Goal: Task Accomplishment & Management: Complete application form

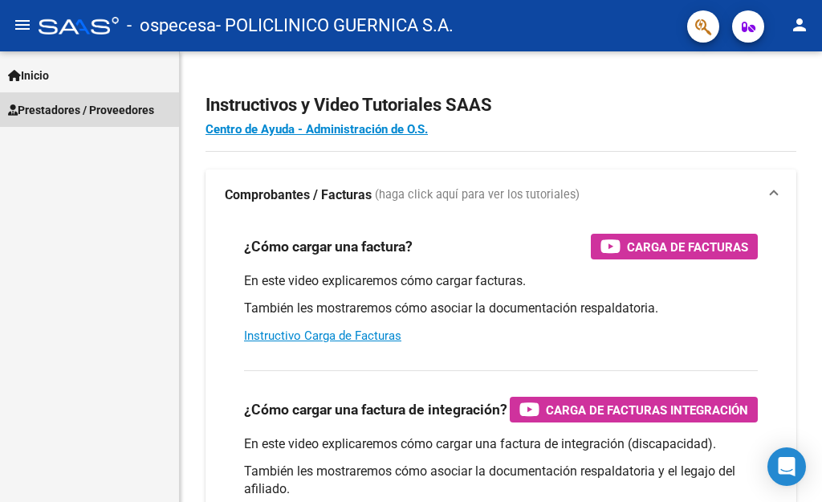
click at [79, 109] on span "Prestadores / Proveedores" at bounding box center [81, 110] width 146 height 18
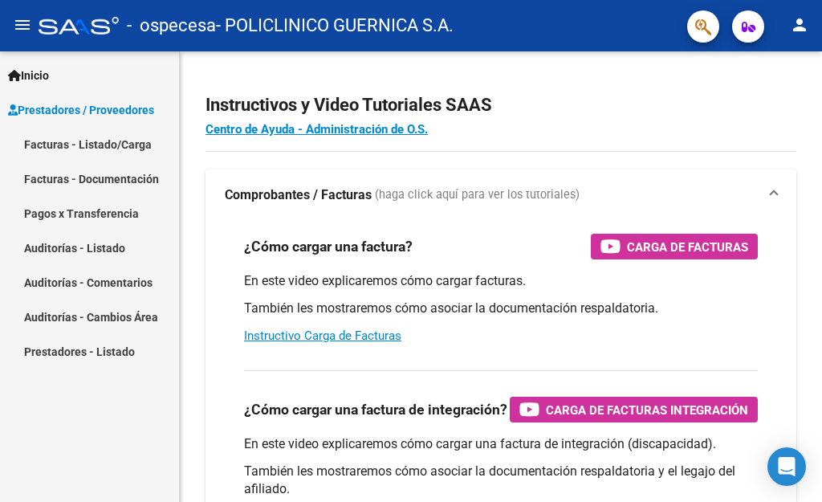
click at [100, 145] on link "Facturas - Listado/Carga" at bounding box center [89, 144] width 179 height 35
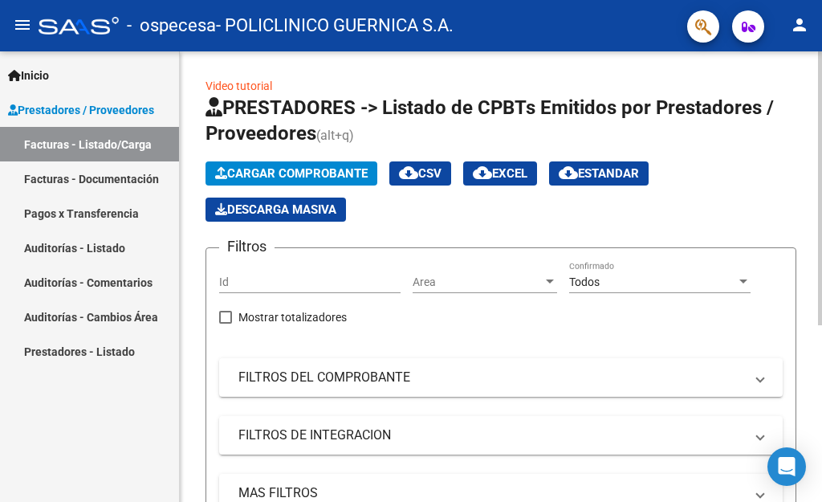
click at [336, 169] on span "Cargar Comprobante" at bounding box center [291, 173] width 152 height 14
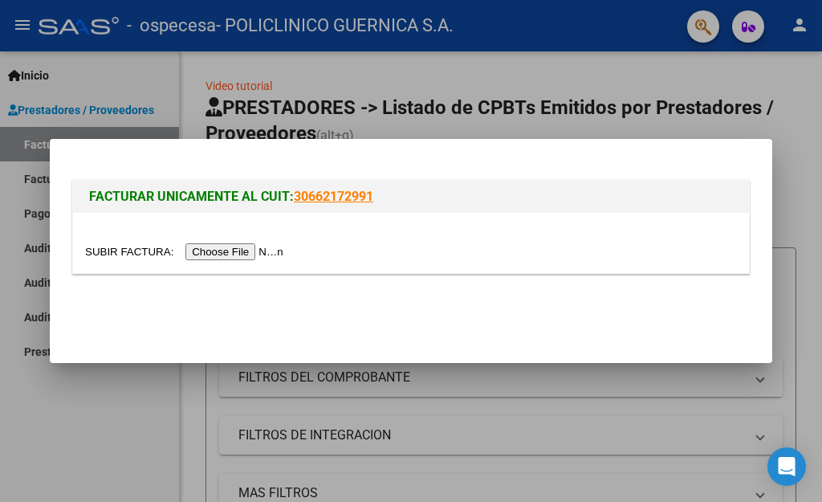
click at [268, 249] on input "file" at bounding box center [186, 251] width 203 height 17
click at [241, 55] on div at bounding box center [411, 251] width 822 height 502
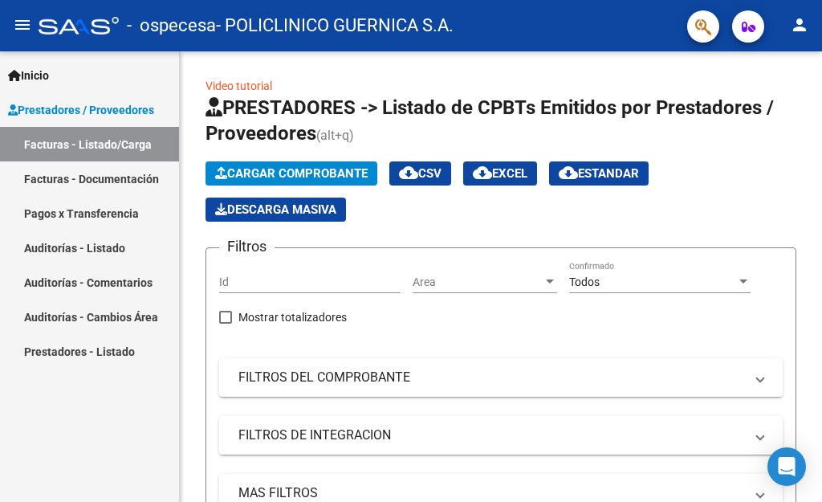
click at [116, 182] on link "Facturas - Documentación" at bounding box center [89, 178] width 179 height 35
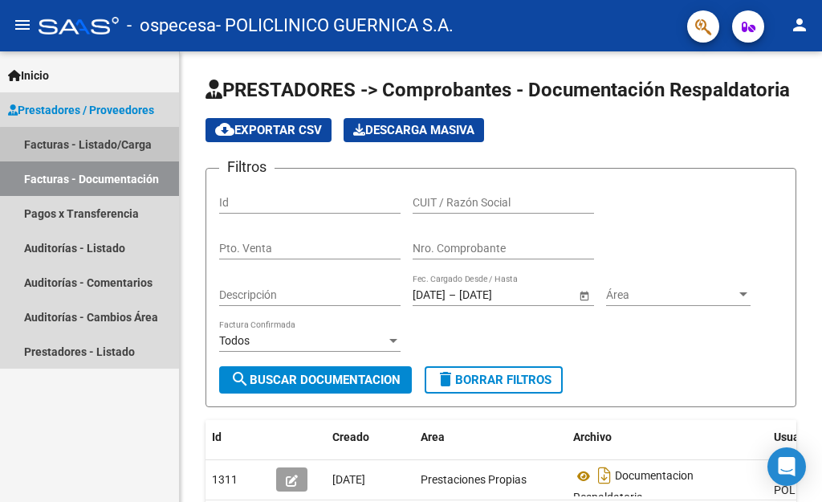
click at [115, 146] on link "Facturas - Listado/Carga" at bounding box center [89, 144] width 179 height 35
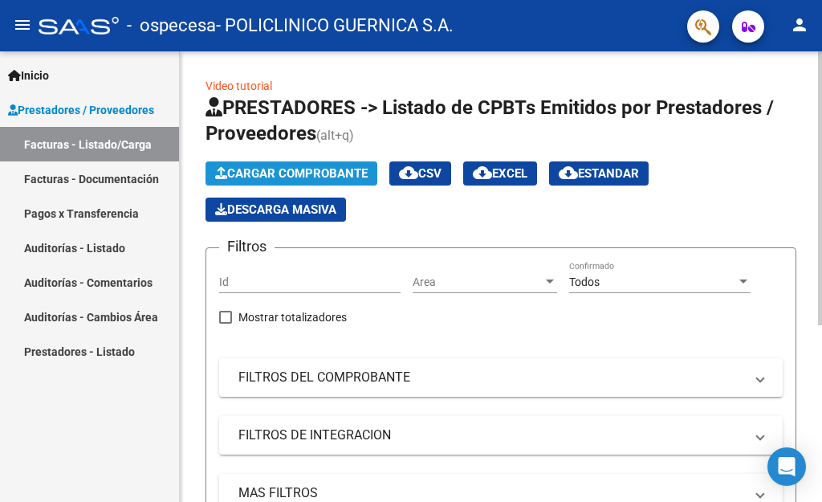
click at [334, 173] on span "Cargar Comprobante" at bounding box center [291, 173] width 152 height 14
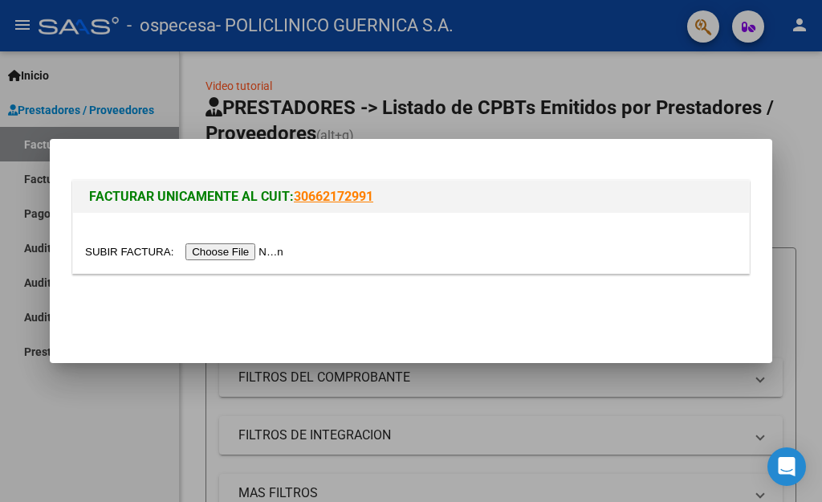
click at [278, 253] on input "file" at bounding box center [186, 251] width 203 height 17
click at [389, 91] on div at bounding box center [411, 251] width 822 height 502
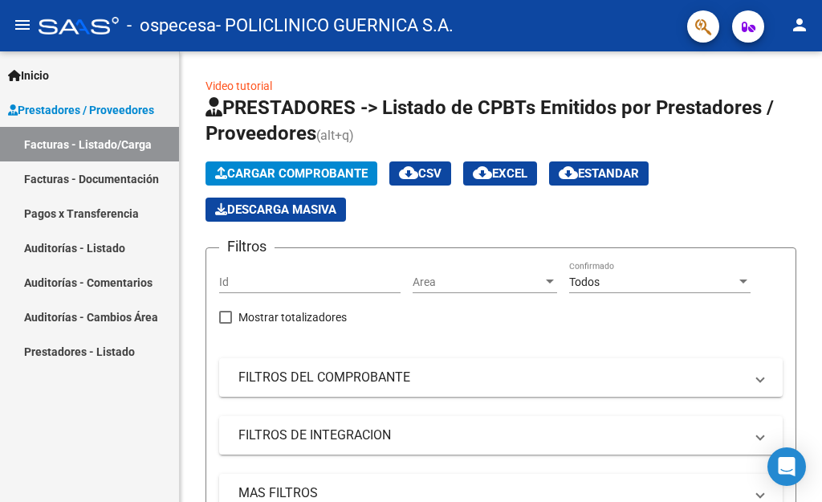
click at [106, 103] on span "Prestadores / Proveedores" at bounding box center [81, 110] width 146 height 18
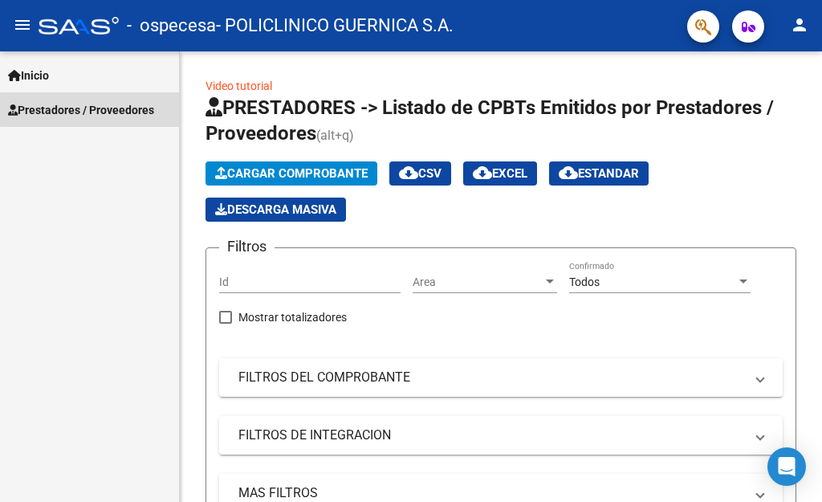
click at [106, 103] on span "Prestadores / Proveedores" at bounding box center [81, 110] width 146 height 18
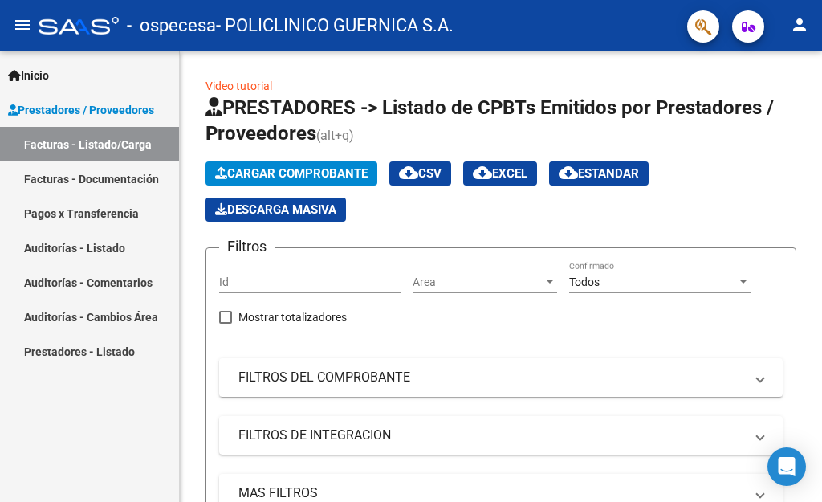
click at [123, 139] on link "Facturas - Listado/Carga" at bounding box center [89, 144] width 179 height 35
click at [265, 90] on link "Video tutorial" at bounding box center [238, 85] width 67 height 13
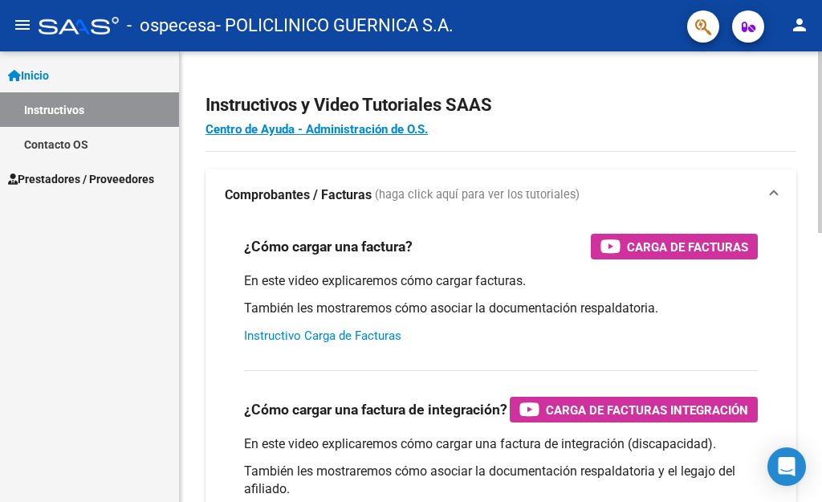
click at [378, 339] on link "Instructivo Carga de Facturas" at bounding box center [322, 335] width 157 height 14
click at [50, 185] on span "Prestadores / Proveedores" at bounding box center [81, 179] width 146 height 18
click at [69, 183] on span "Prestadores / Proveedores" at bounding box center [81, 179] width 146 height 18
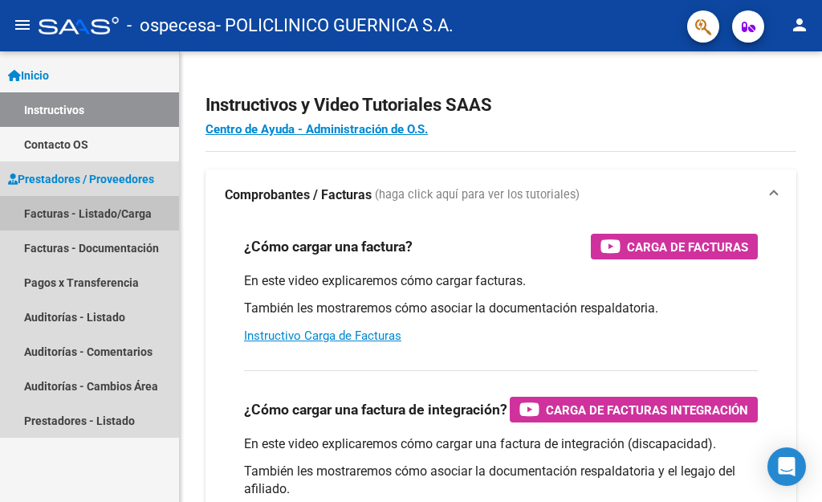
click at [87, 211] on link "Facturas - Listado/Carga" at bounding box center [89, 213] width 179 height 35
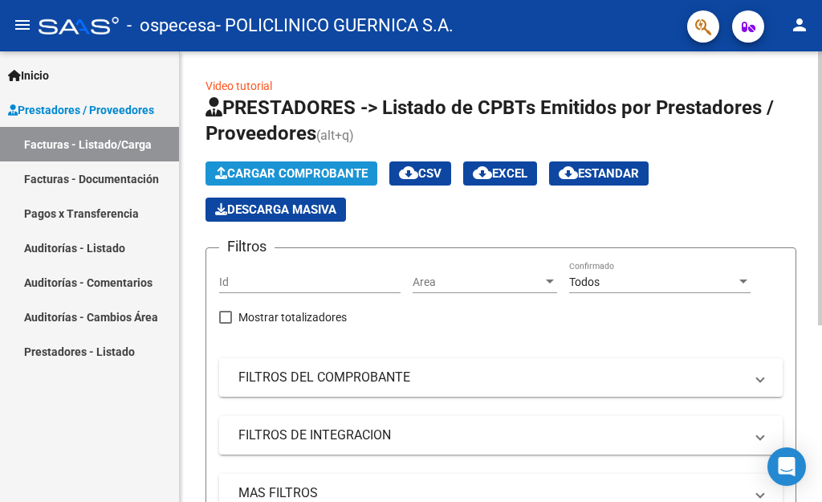
click at [283, 166] on span "Cargar Comprobante" at bounding box center [291, 173] width 152 height 14
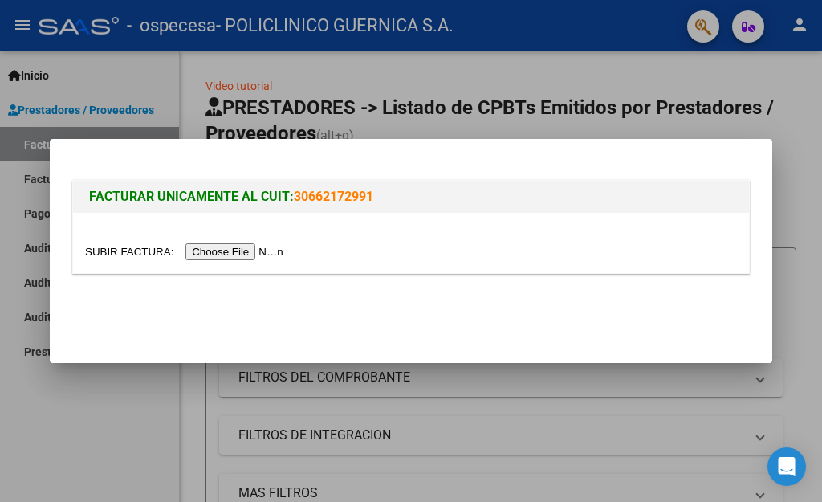
click at [250, 251] on input "file" at bounding box center [186, 251] width 203 height 17
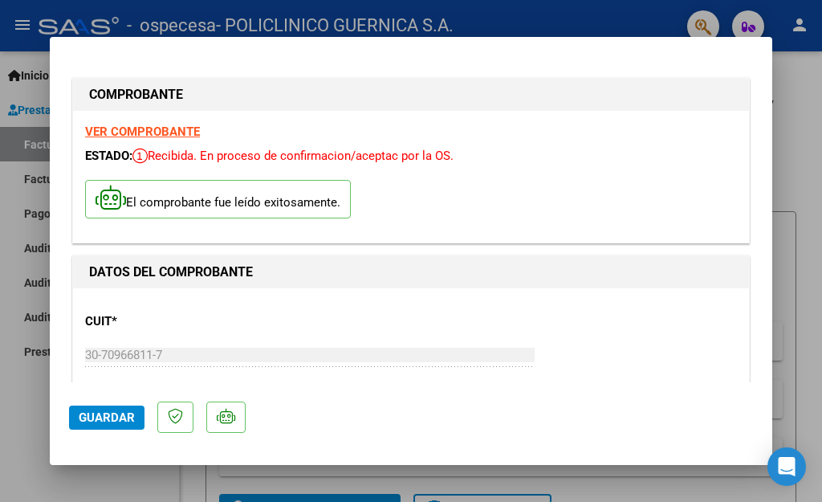
click at [148, 326] on p "CUIT *" at bounding box center [183, 321] width 196 height 18
click at [119, 419] on span "Guardar" at bounding box center [107, 417] width 56 height 14
click at [110, 421] on span "Guardar" at bounding box center [107, 417] width 56 height 14
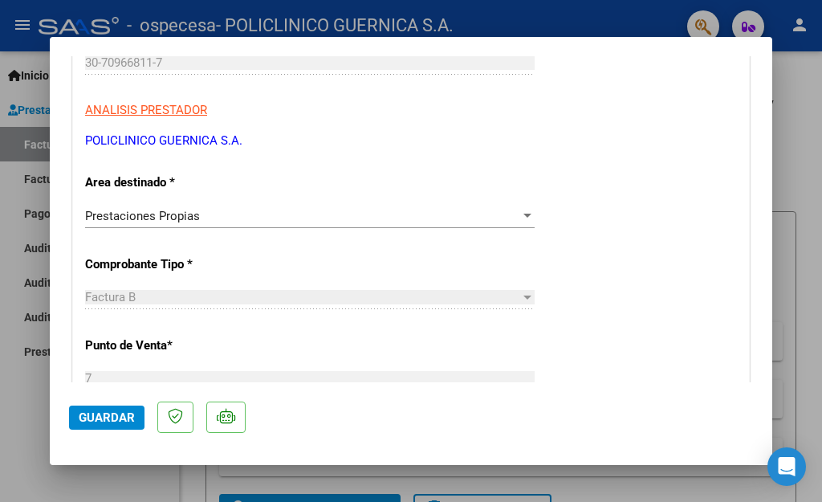
scroll to position [321, 0]
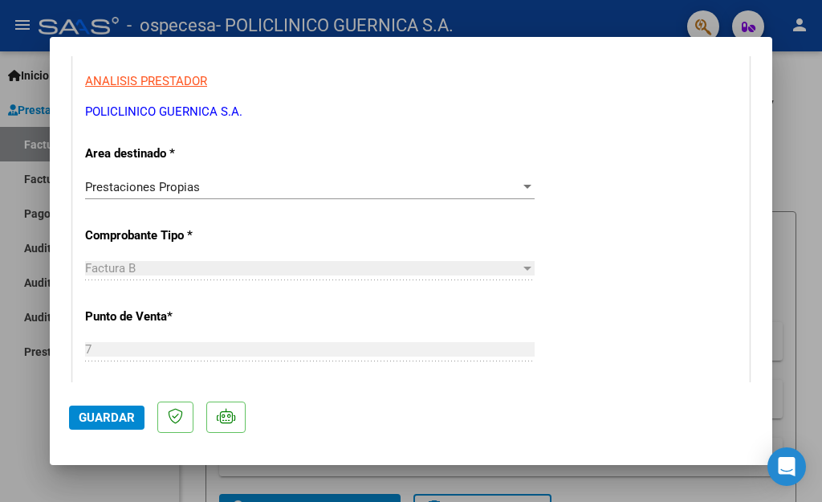
click at [248, 272] on div "Factura B" at bounding box center [302, 268] width 435 height 14
click at [252, 265] on div "Factura B" at bounding box center [302, 268] width 435 height 14
click at [148, 345] on input "7" at bounding box center [309, 349] width 449 height 14
click at [490, 347] on input "7" at bounding box center [309, 349] width 449 height 14
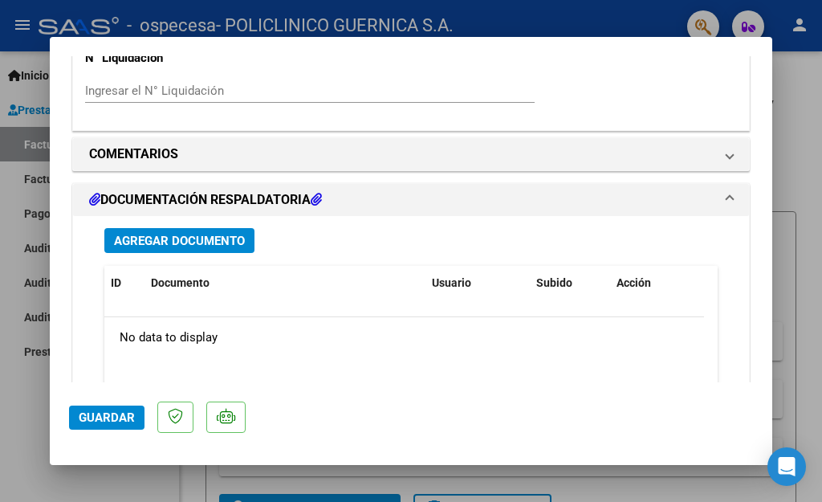
scroll to position [1204, 0]
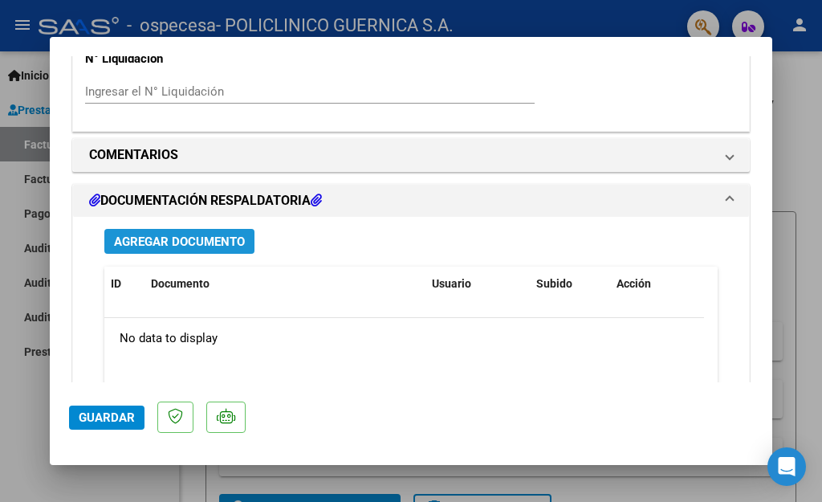
click at [222, 234] on span "Agregar Documento" at bounding box center [179, 241] width 131 height 14
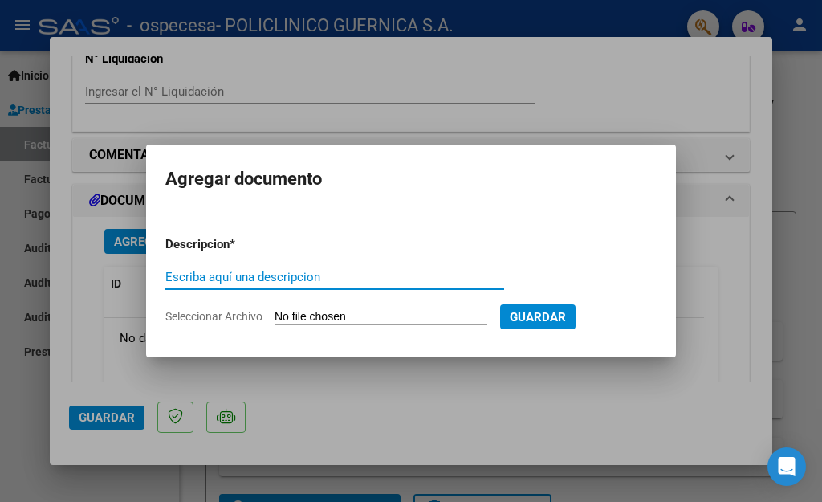
click at [250, 276] on input "Escriba aquí una descripcion" at bounding box center [334, 277] width 339 height 14
type input "LIQUIDAC AMBULAT [DATE]"
click at [296, 322] on input "Seleccionar Archivo" at bounding box center [380, 317] width 213 height 15
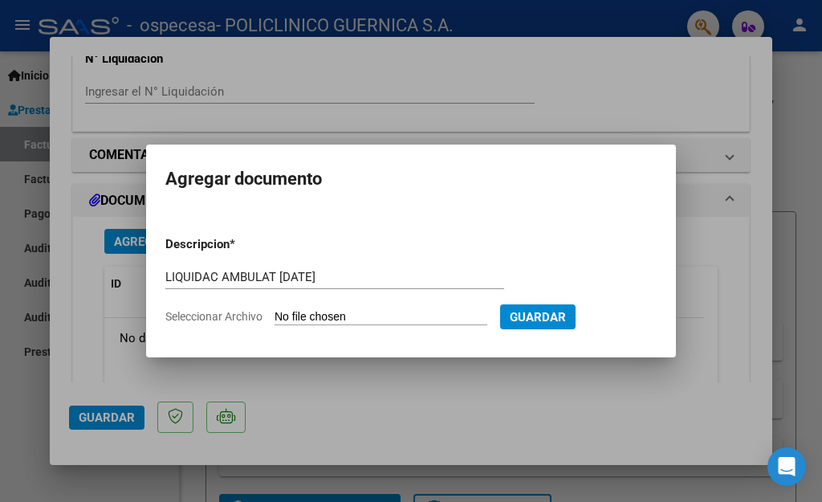
type input "C:\fakepath\[DATE].xlsx"
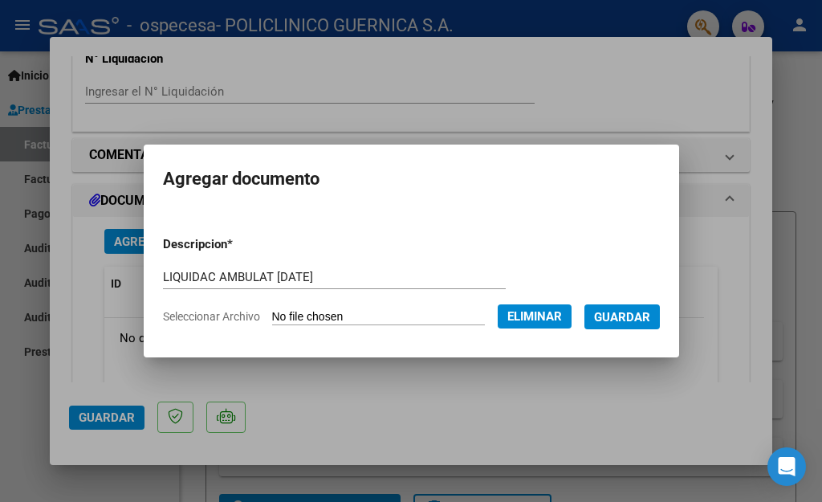
click at [611, 318] on span "Guardar" at bounding box center [622, 317] width 56 height 14
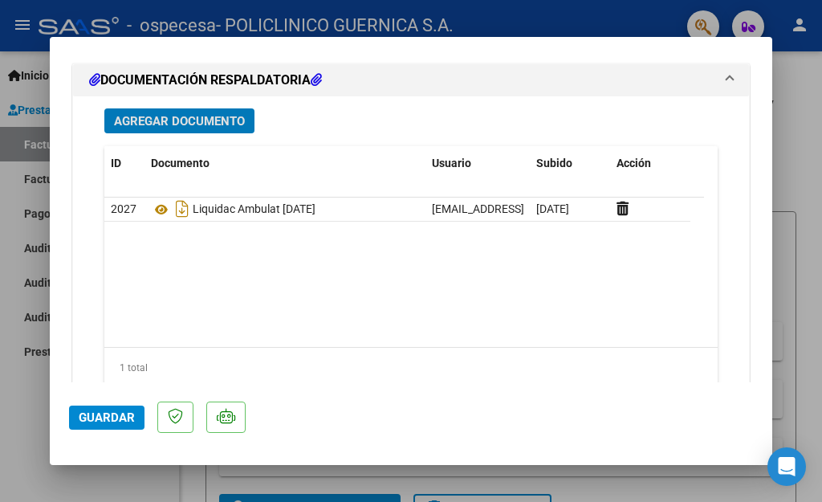
scroll to position [1284, 0]
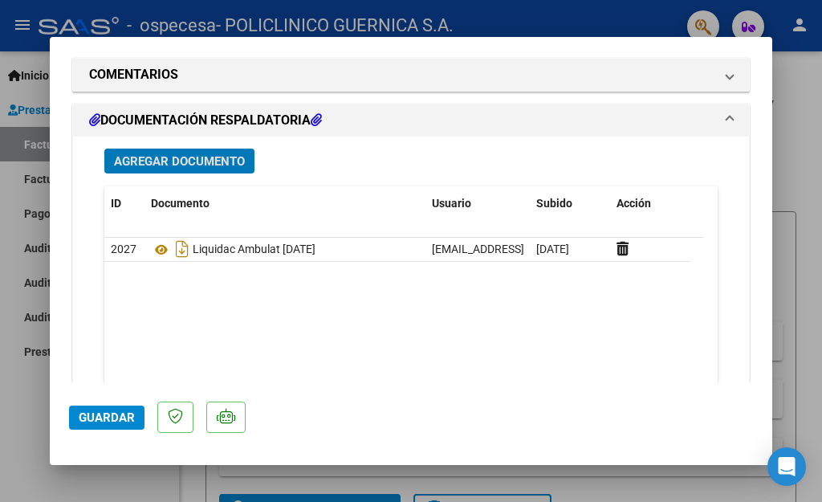
click at [207, 154] on span "Agregar Documento" at bounding box center [179, 161] width 131 height 14
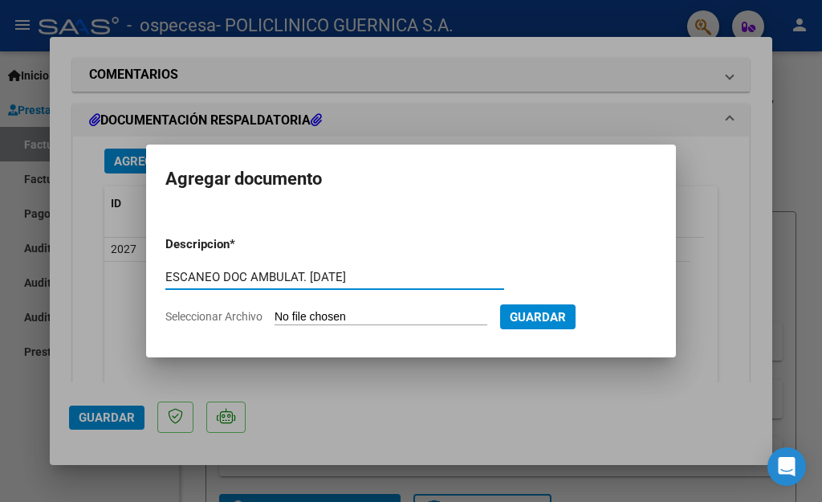
type input "ESCANEO DOC AMBULAT. [DATE]"
click at [227, 317] on span "Seleccionar Archivo" at bounding box center [213, 316] width 97 height 13
click at [274, 317] on input "Seleccionar Archivo" at bounding box center [380, 317] width 213 height 15
type input "C:\fakepath\ESCANEO DOC OSPECESA [DATE].pdf"
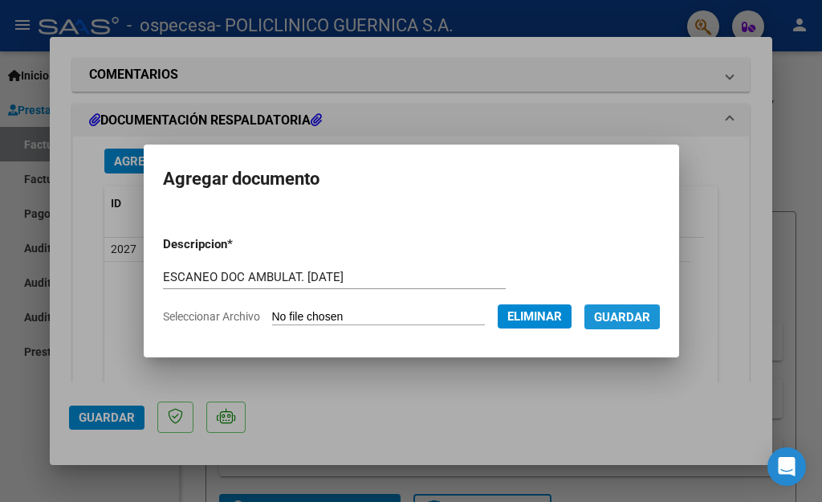
click at [611, 322] on span "Guardar" at bounding box center [622, 317] width 56 height 14
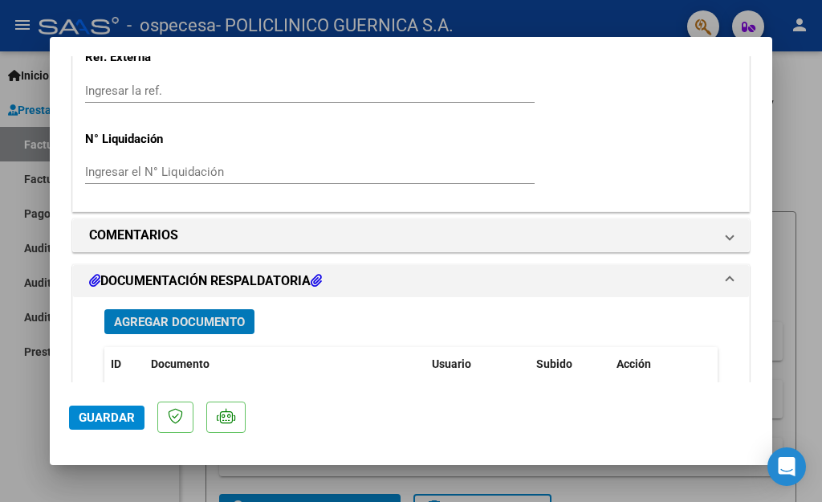
scroll to position [1364, 0]
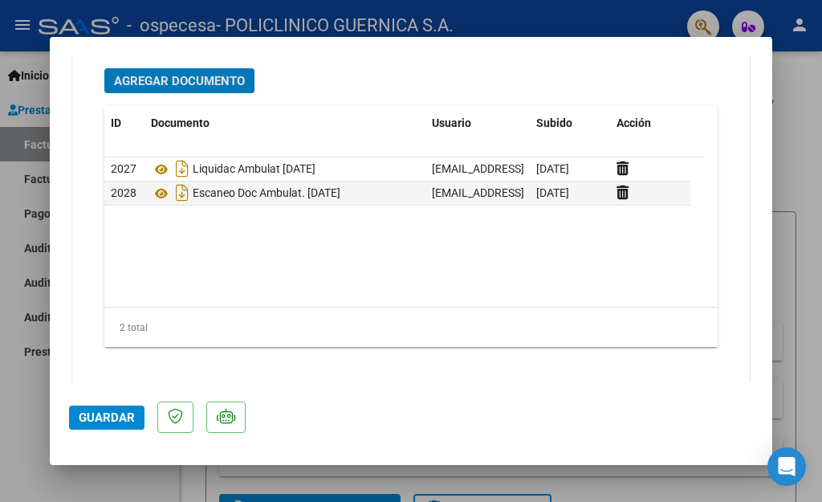
click at [97, 419] on span "Guardar" at bounding box center [107, 417] width 56 height 14
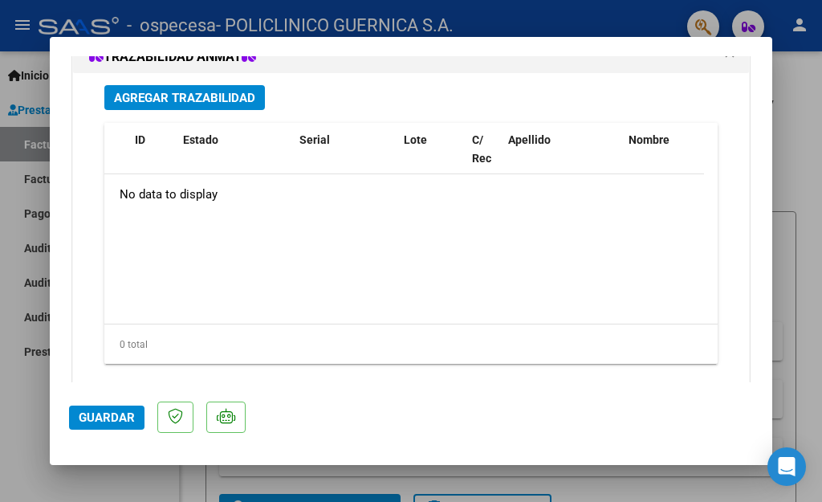
scroll to position [1733, 0]
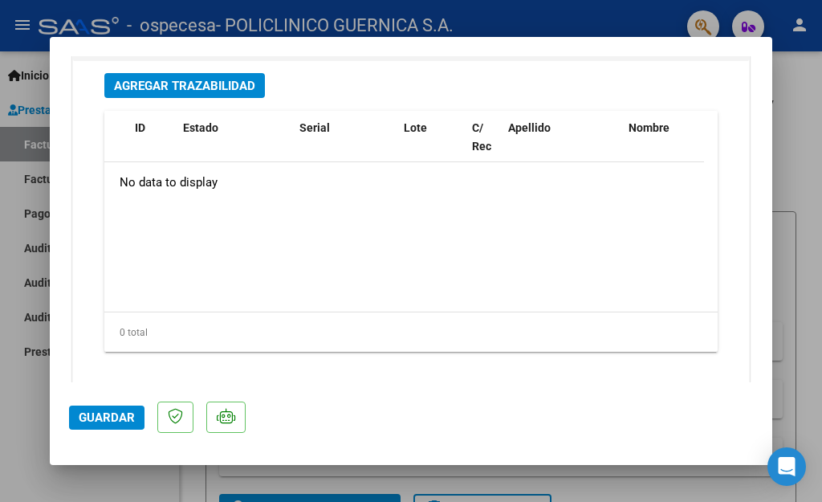
click at [806, 97] on div at bounding box center [411, 251] width 822 height 502
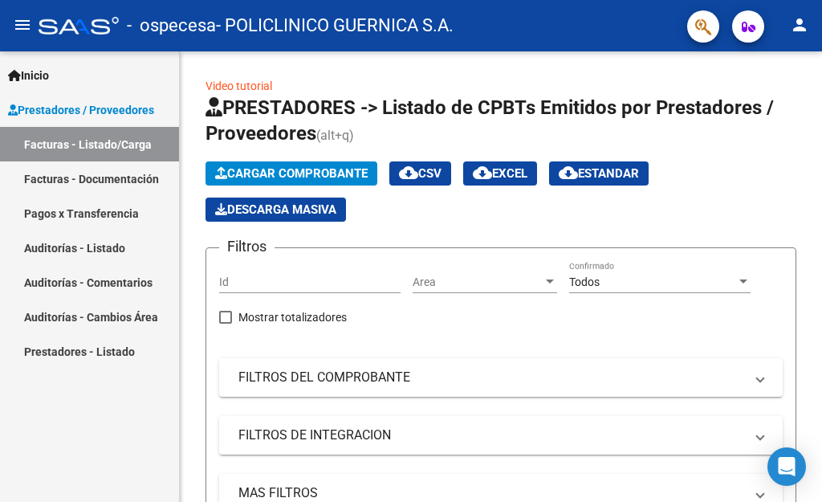
click at [116, 148] on link "Facturas - Listado/Carga" at bounding box center [89, 144] width 179 height 35
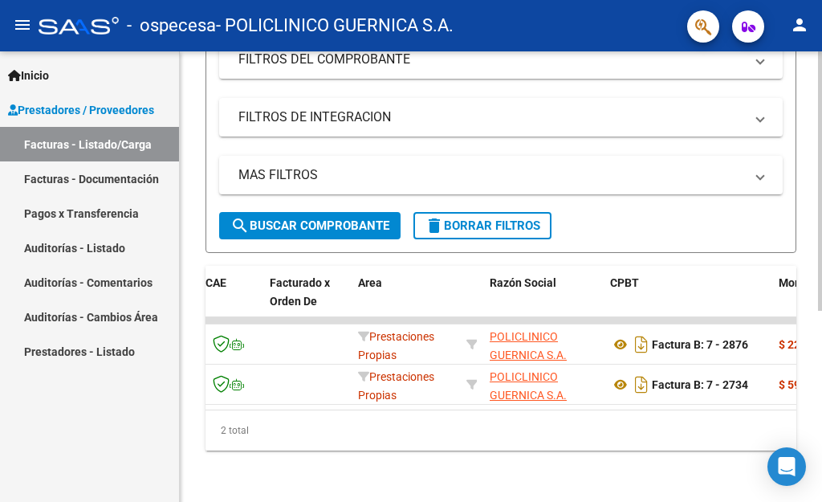
scroll to position [0, 72]
